Goal: Task Accomplishment & Management: Complete application form

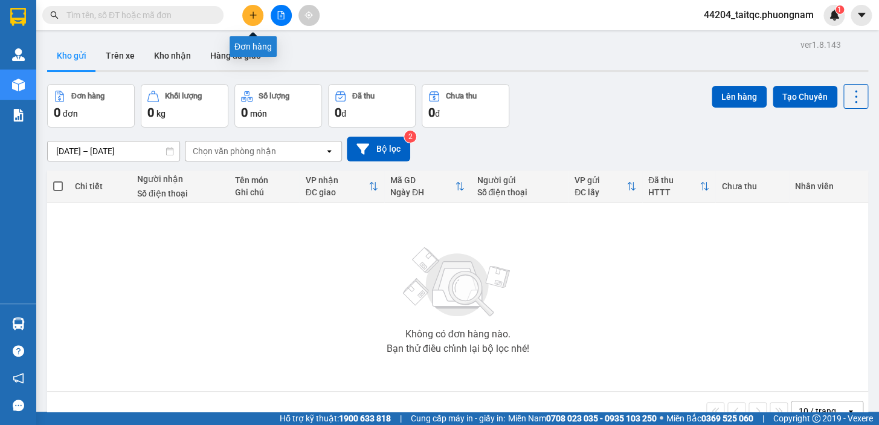
click at [256, 24] on button at bounding box center [252, 15] width 21 height 21
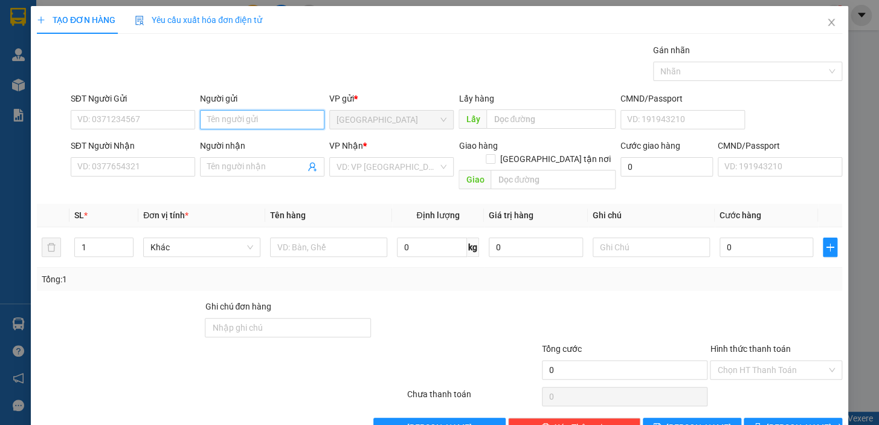
click at [242, 118] on input "Người gửi" at bounding box center [262, 119] width 125 height 19
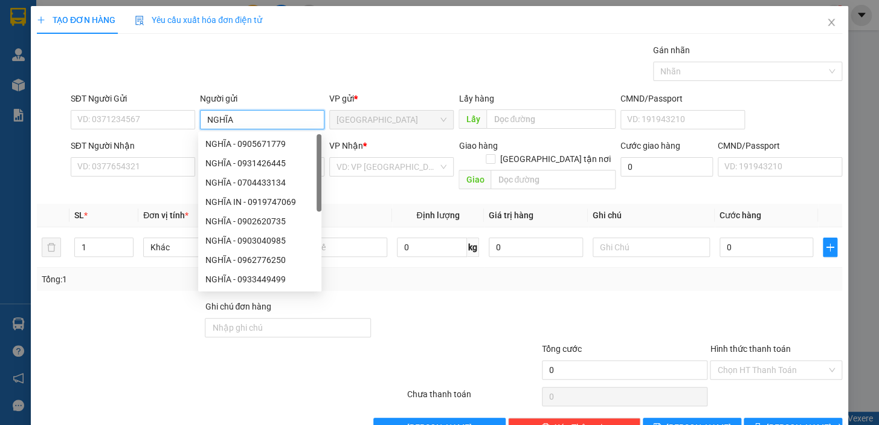
type input "NGHĨA"
click at [252, 59] on div "Gói vận chuyển * Tiêu chuẩn Gán nhãn Nhãn" at bounding box center [456, 65] width 777 height 42
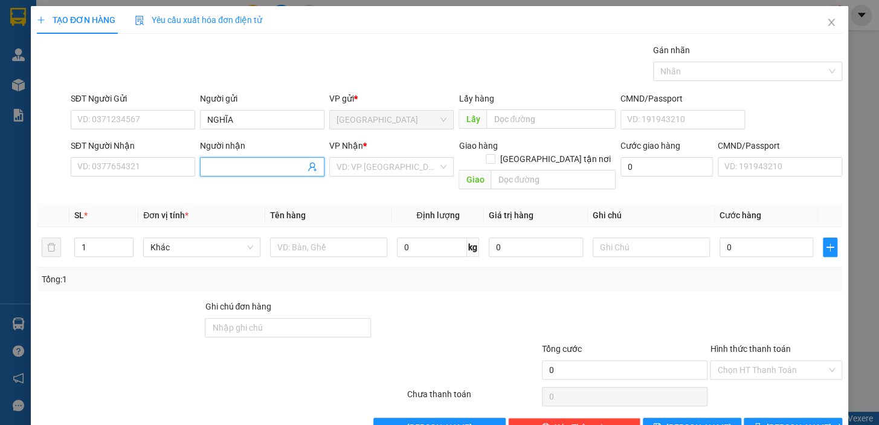
click at [225, 168] on input "Người nhận" at bounding box center [256, 166] width 98 height 13
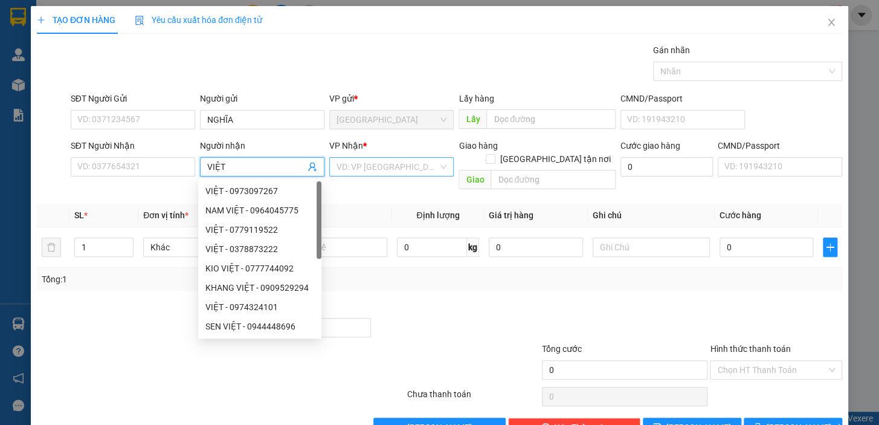
type input "VIỆT"
click at [361, 172] on input "search" at bounding box center [388, 167] width 102 height 18
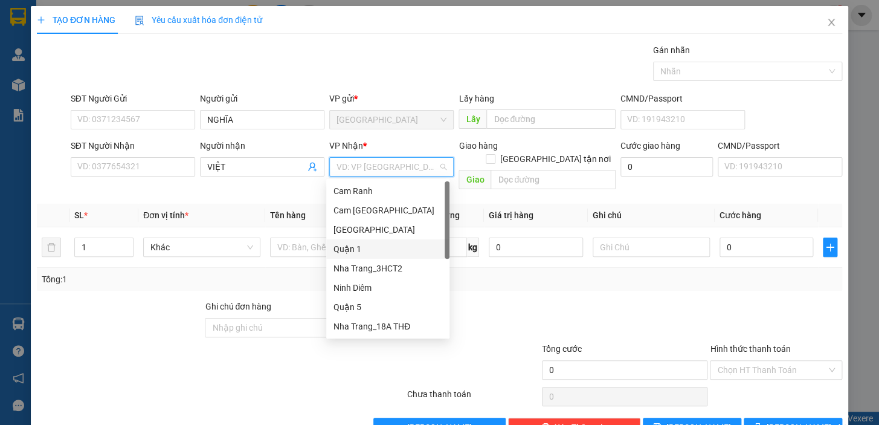
click at [359, 251] on div "Quận 1" at bounding box center [388, 248] width 109 height 13
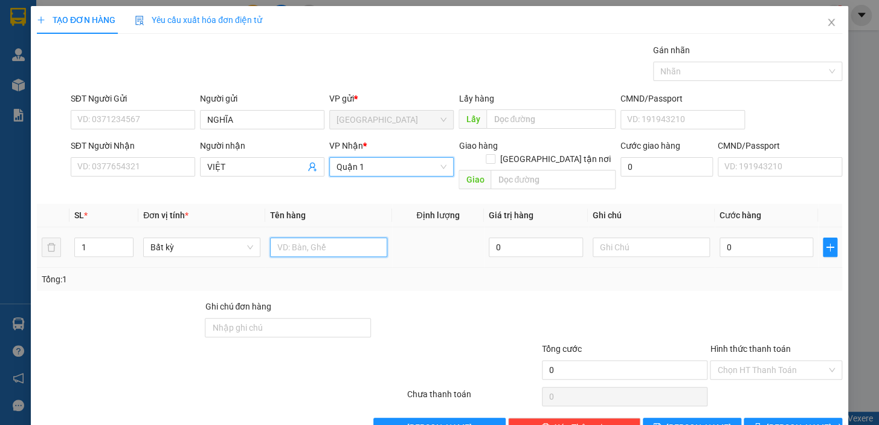
click at [307, 238] on input "text" at bounding box center [328, 247] width 117 height 19
type input "1 T NEM"
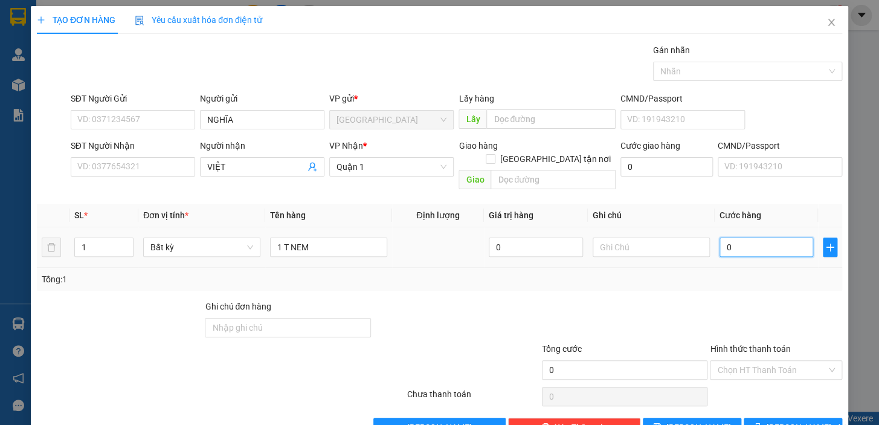
click at [755, 238] on input "0" at bounding box center [767, 247] width 94 height 19
drag, startPoint x: 736, startPoint y: 234, endPoint x: 710, endPoint y: 236, distance: 26.1
click at [715, 236] on td "0" at bounding box center [767, 247] width 104 height 40
type input "5"
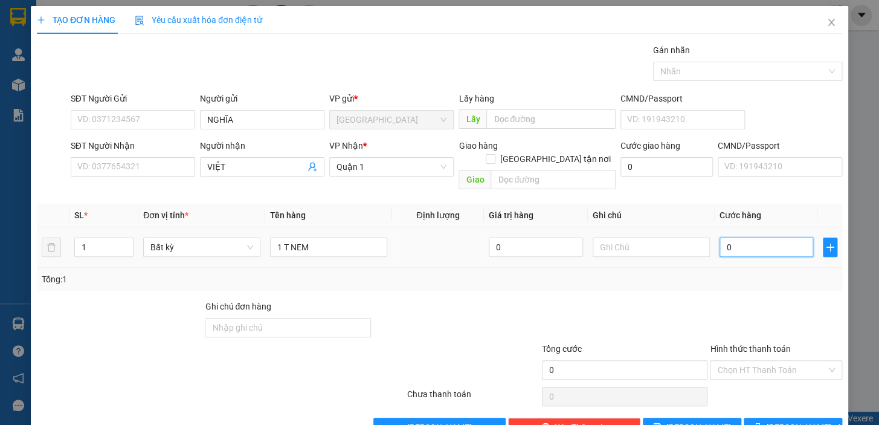
type input "5"
type input "50"
type input "50.000"
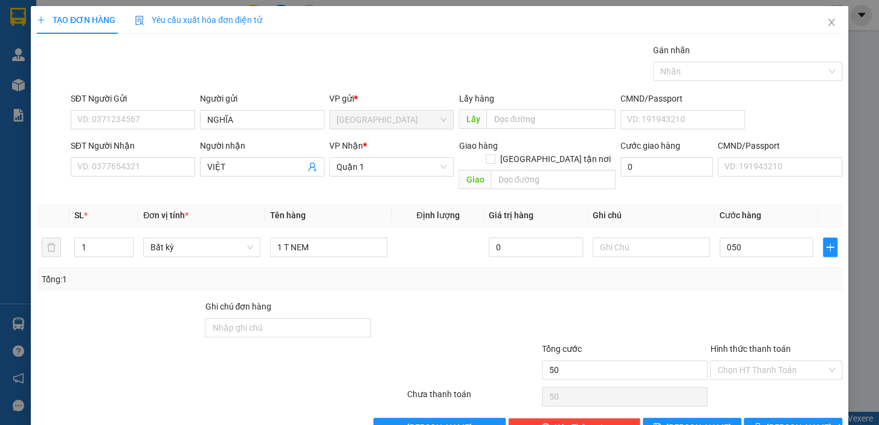
type input "50.000"
drag, startPoint x: 805, startPoint y: 279, endPoint x: 769, endPoint y: 314, distance: 50.9
click at [804, 282] on div "Transit Pickup Surcharge Ids Transit Deliver Surcharge Ids Transit Deliver Surc…" at bounding box center [440, 240] width 806 height 393
click at [768, 361] on input "Hình thức thanh toán" at bounding box center [771, 370] width 109 height 18
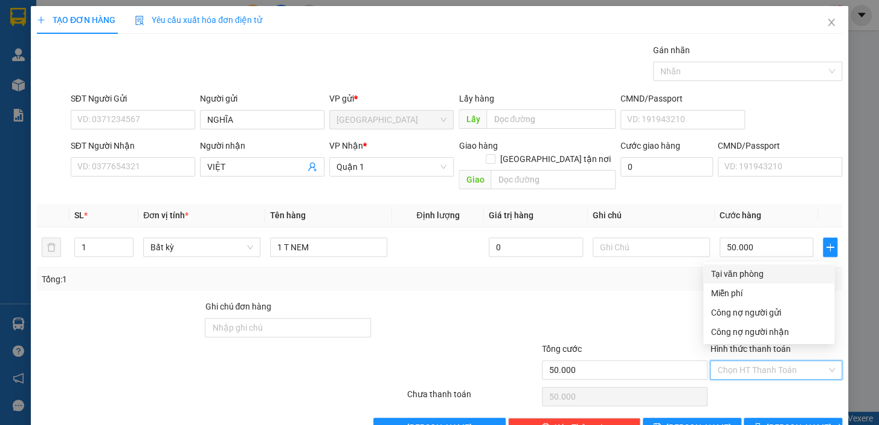
click at [748, 274] on div "Tại văn phòng" at bounding box center [769, 273] width 117 height 13
type input "0"
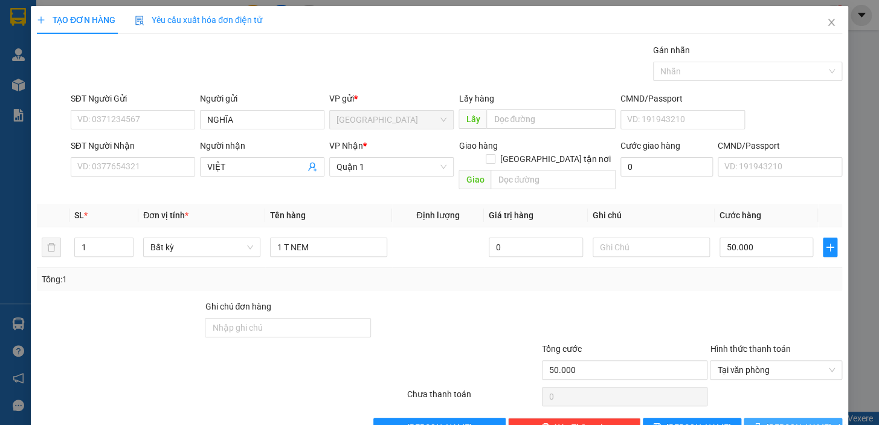
click at [780, 421] on span "[PERSON_NAME] và In" at bounding box center [809, 427] width 85 height 13
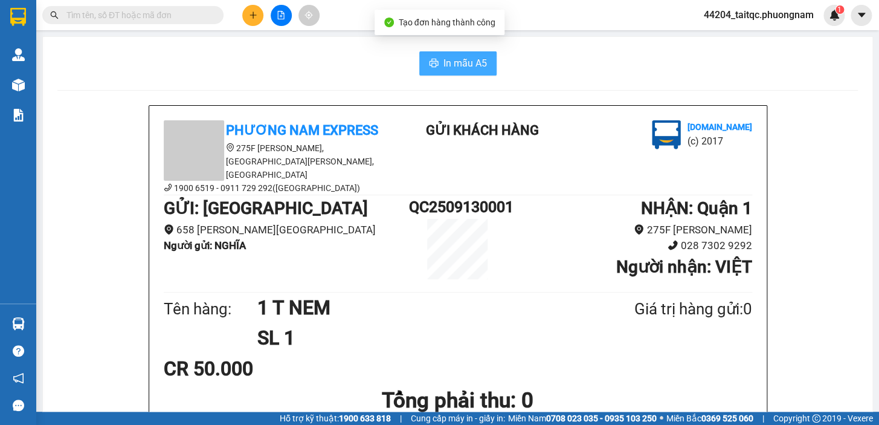
drag, startPoint x: 441, startPoint y: 61, endPoint x: 465, endPoint y: 63, distance: 23.7
click at [464, 63] on span "In mẫu A5" at bounding box center [466, 63] width 44 height 15
